Goal: Navigation & Orientation: Find specific page/section

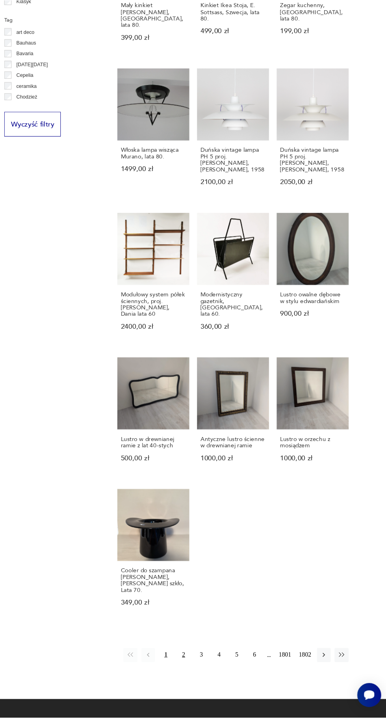
click at [197, 658] on button "2" at bounding box center [199, 664] width 13 height 13
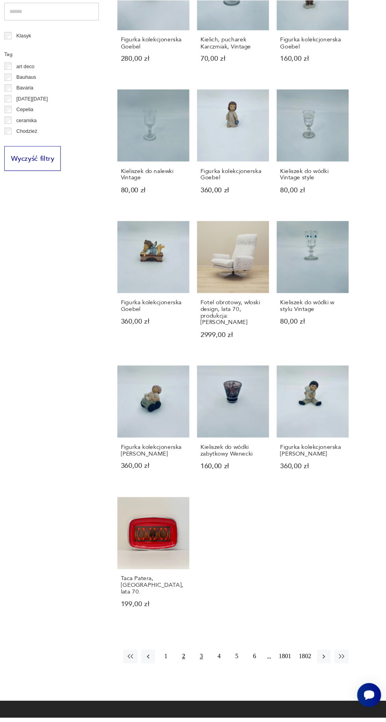
click at [213, 659] on button "3" at bounding box center [216, 665] width 13 height 13
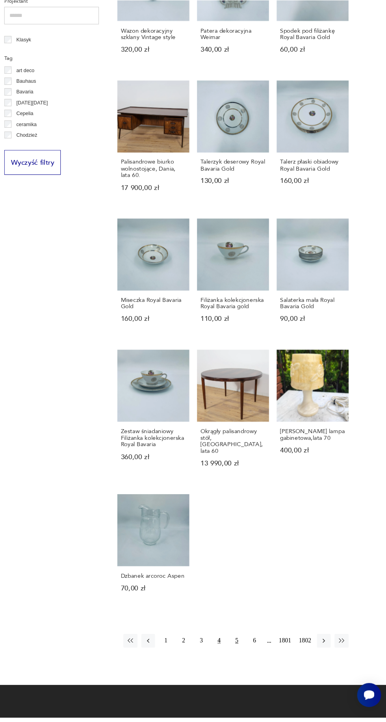
click at [245, 645] on button "5" at bounding box center [248, 651] width 13 height 13
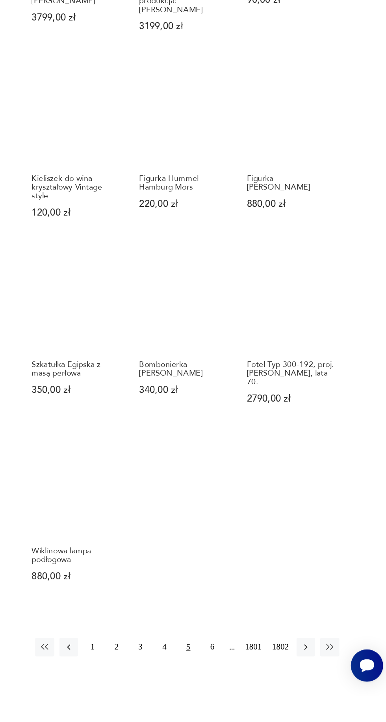
scroll to position [329, 0]
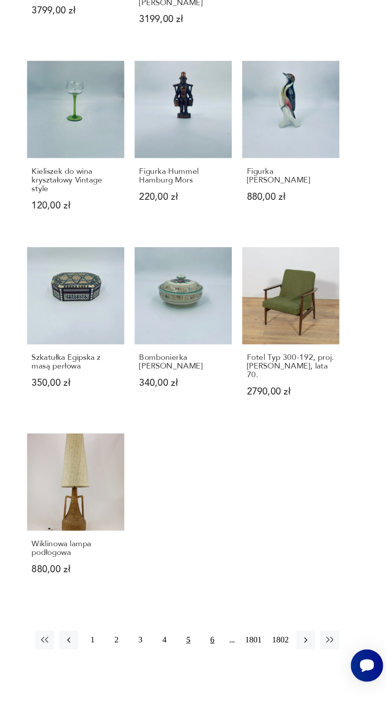
click at [262, 678] on button "6" at bounding box center [264, 684] width 13 height 13
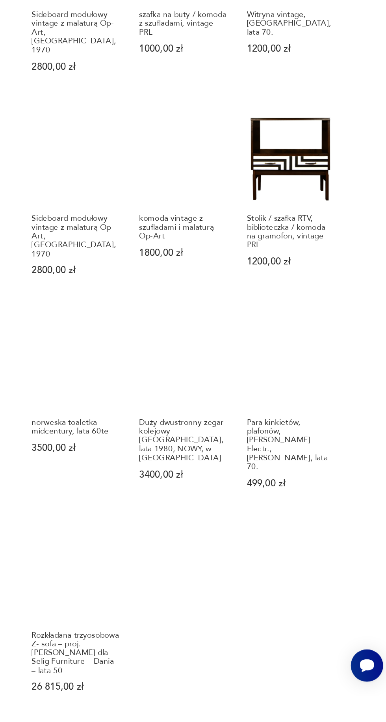
scroll to position [312, 0]
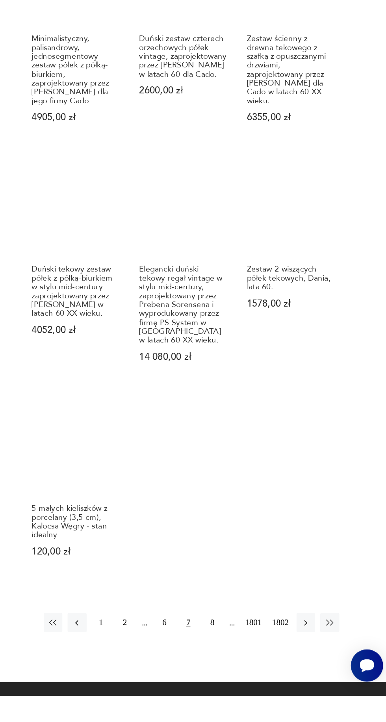
scroll to position [432, 0]
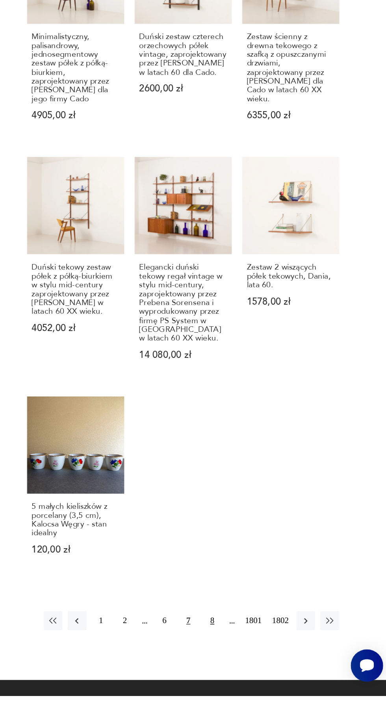
click at [262, 664] on button "8" at bounding box center [264, 670] width 13 height 13
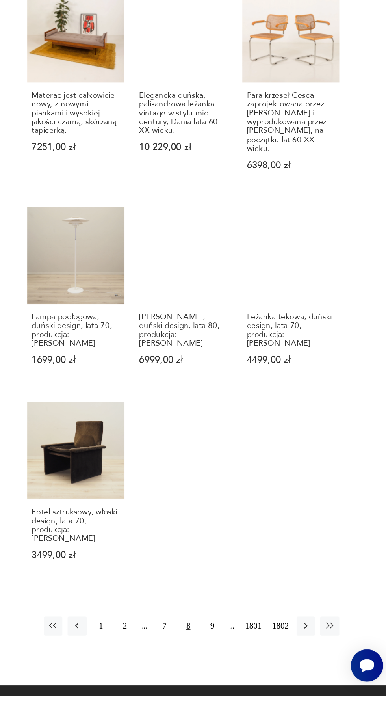
scroll to position [405, 0]
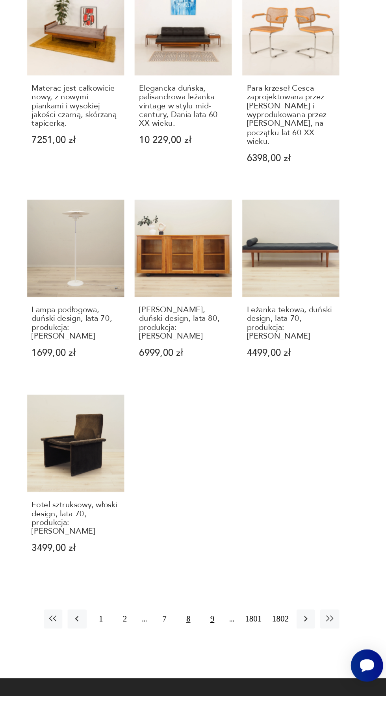
click at [262, 663] on button "9" at bounding box center [264, 669] width 13 height 13
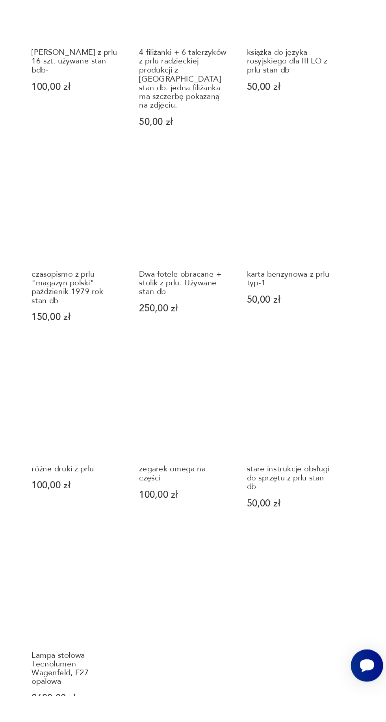
scroll to position [296, 0]
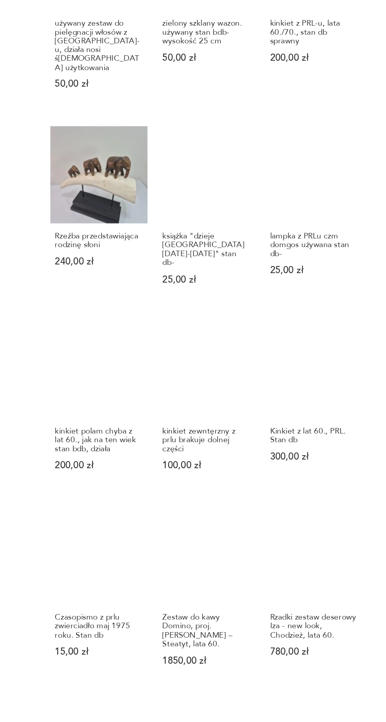
scroll to position [236, 0]
